Goal: Task Accomplishment & Management: Complete application form

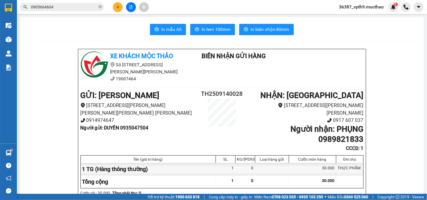
click at [42, 42] on div at bounding box center [222, 42] width 390 height 0
click at [100, 7] on icon "close-circle" at bounding box center [100, 6] width 3 height 3
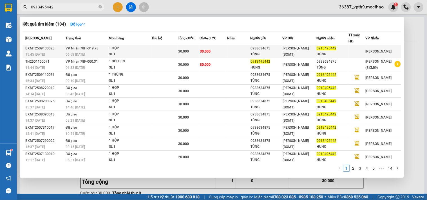
type input "0913495442"
click at [200, 45] on td "30.000" at bounding box center [189, 51] width 22 height 13
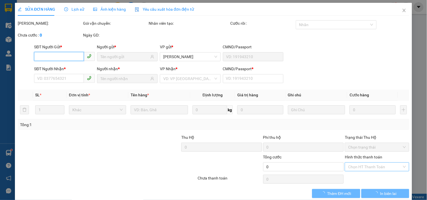
type input "0938634675"
type input "TÙNG"
type input "0913495442"
type input "HÙNG"
type input "0"
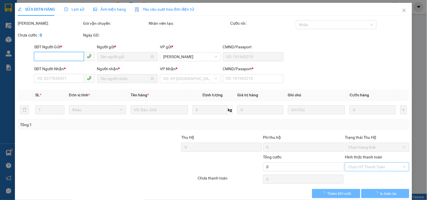
type input "30.000"
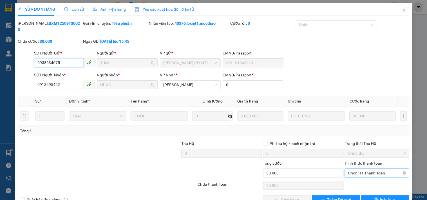
click at [375, 169] on span "Chọn HT Thanh Toán" at bounding box center [376, 173] width 57 height 8
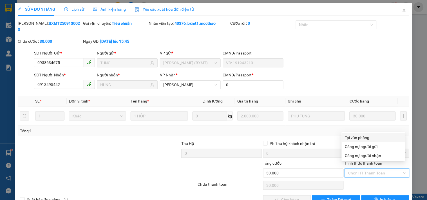
click at [361, 138] on div "Tại văn phòng" at bounding box center [373, 138] width 57 height 6
type input "0"
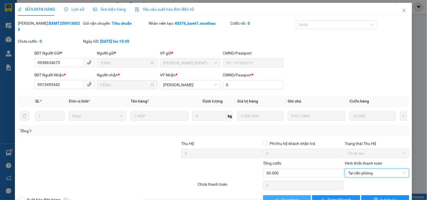
click at [289, 197] on span "Giao hàng" at bounding box center [290, 200] width 18 height 6
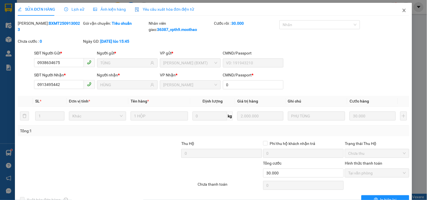
click at [403, 10] on icon "close" at bounding box center [404, 10] width 3 height 3
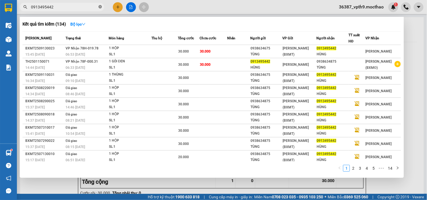
click at [100, 6] on icon "close-circle" at bounding box center [100, 6] width 3 height 3
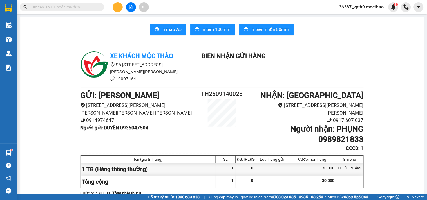
click at [84, 7] on input "text" at bounding box center [64, 7] width 66 height 6
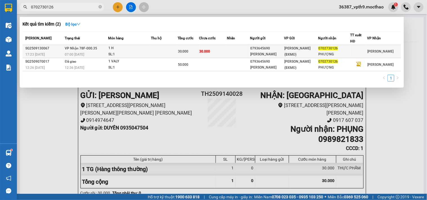
type input "0702730126"
click at [276, 54] on div "[PERSON_NAME]" at bounding box center [266, 55] width 33 height 6
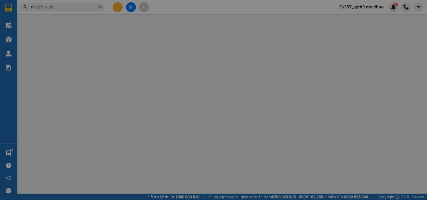
type input "0793645690"
type input "[PERSON_NAME]"
type input "0702730126"
type input "PHƯỢNG"
type input "1"
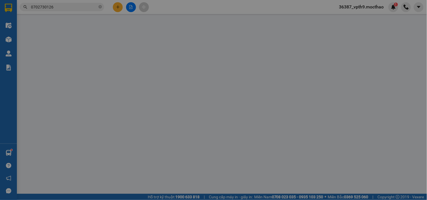
type input "30.000"
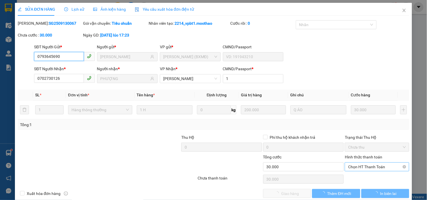
click at [352, 170] on span "Chọn HT Thanh Toán" at bounding box center [376, 167] width 57 height 8
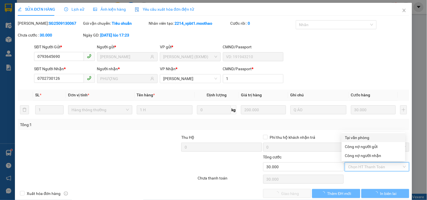
click at [351, 136] on div "Tại văn phòng" at bounding box center [373, 138] width 57 height 6
type input "0"
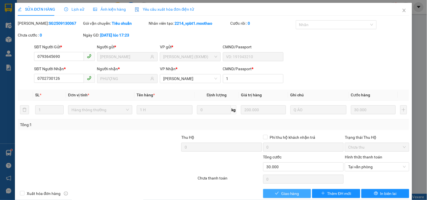
click at [275, 193] on icon "check" at bounding box center [277, 194] width 4 height 4
click at [292, 192] on span "Giao hàng" at bounding box center [290, 194] width 18 height 6
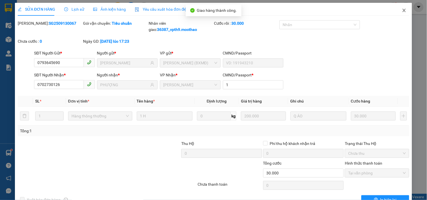
click at [402, 11] on icon "close" at bounding box center [404, 10] width 5 height 5
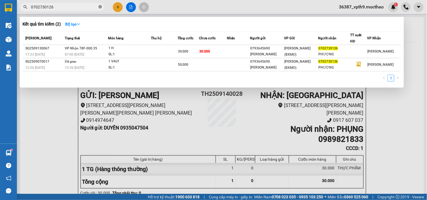
click at [100, 6] on icon "close-circle" at bounding box center [100, 6] width 3 height 3
